Goal: Navigation & Orientation: Find specific page/section

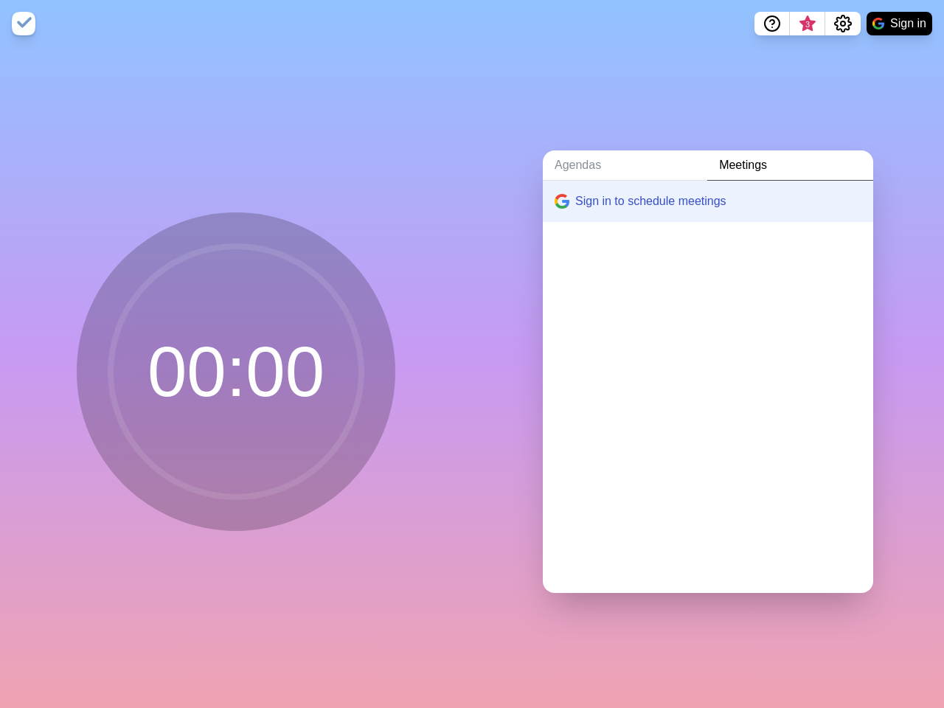
click at [472, 354] on div "Agendas Meetings Sign in to schedule meetings" at bounding box center [708, 377] width 472 height 661
click at [771, 24] on icon "Help" at bounding box center [772, 22] width 4 height 4
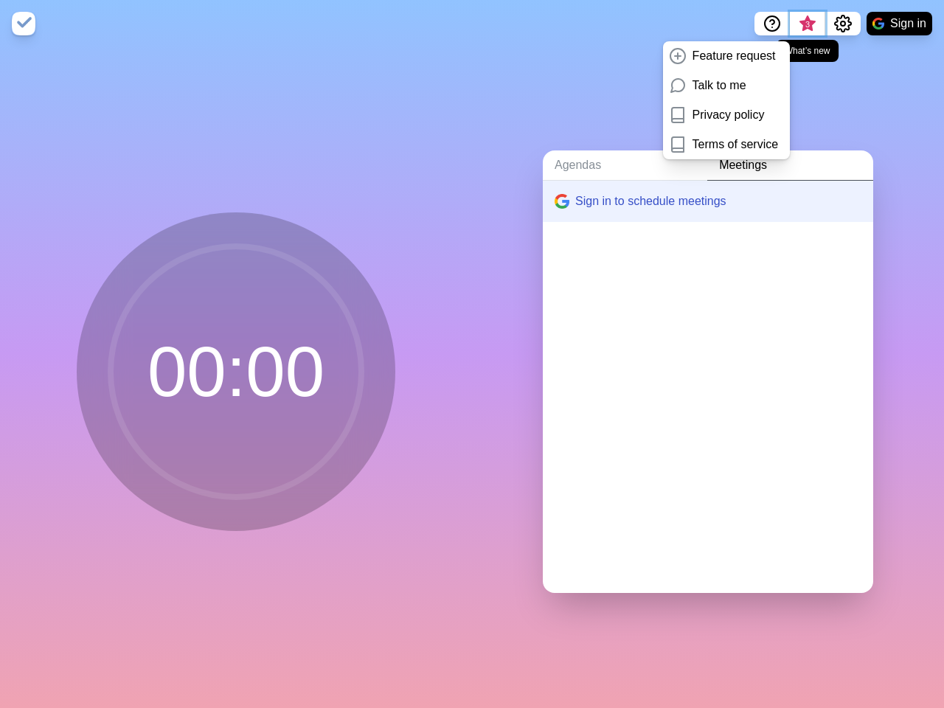
click at [807, 24] on span "3" at bounding box center [807, 24] width 12 height 12
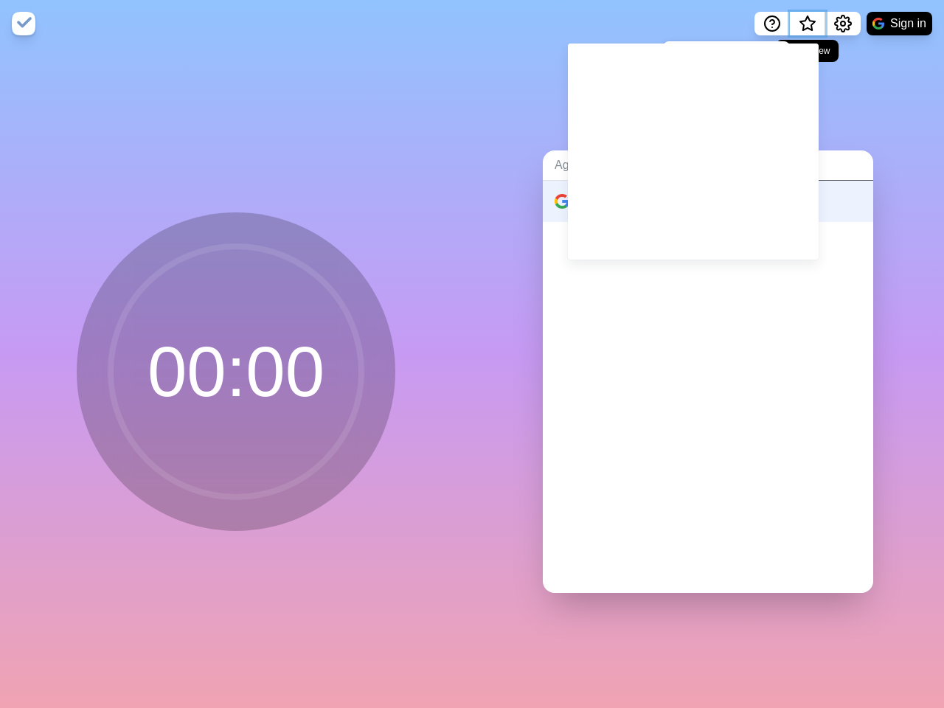
click at [807, 28] on span "What’s new" at bounding box center [807, 24] width 7 height 7
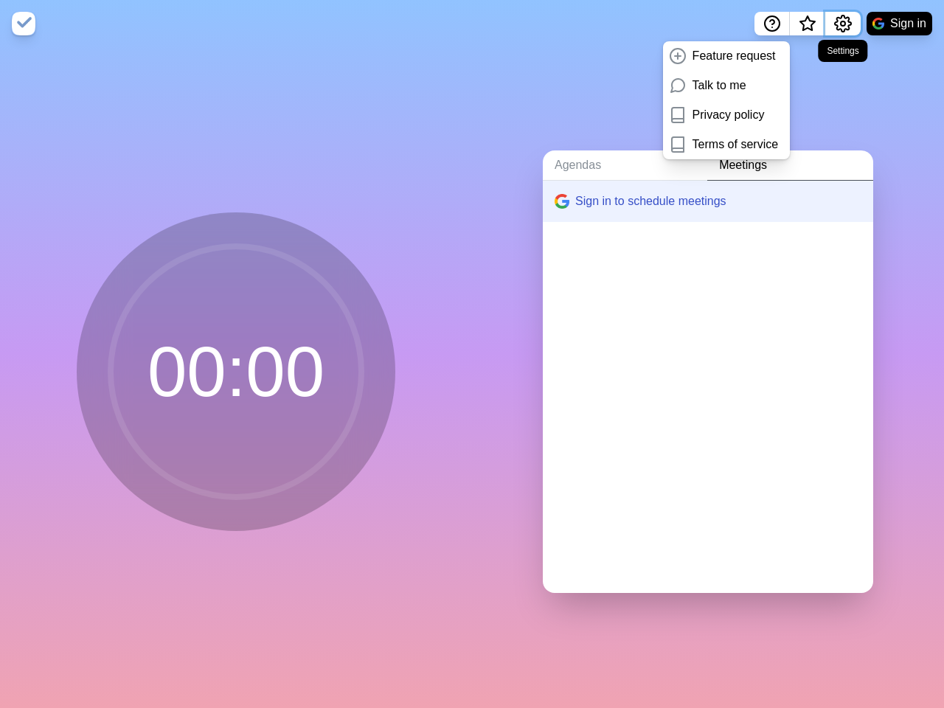
click at [842, 24] on icon "Settings" at bounding box center [843, 24] width 18 height 18
click at [899, 24] on button "Sign in" at bounding box center [899, 24] width 66 height 24
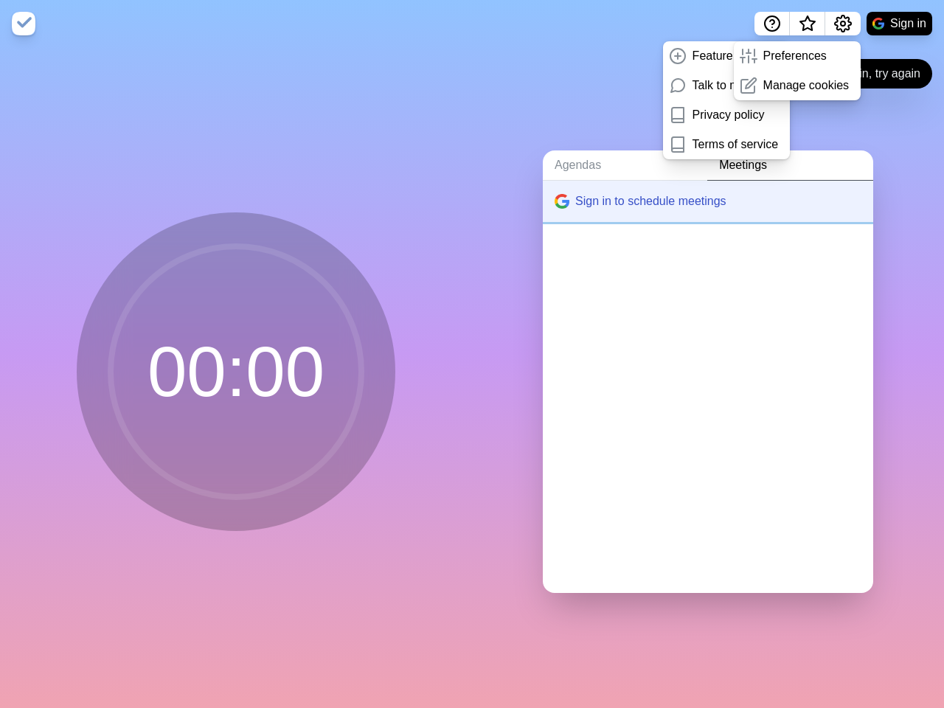
click at [695, 195] on button "Sign in to schedule meetings" at bounding box center [708, 201] width 330 height 41
